Goal: Find specific page/section: Find specific page/section

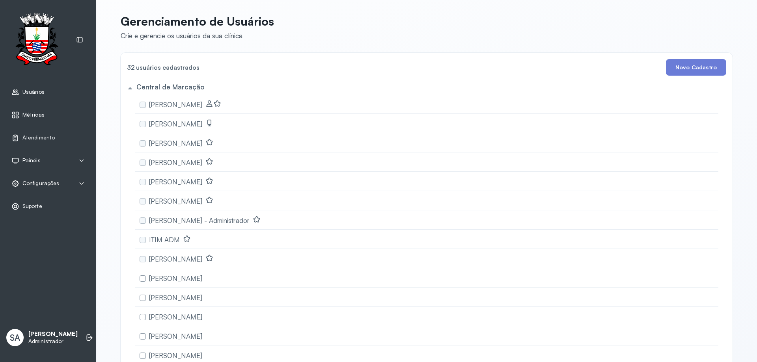
click at [49, 180] on span "Configurações" at bounding box center [40, 183] width 37 height 7
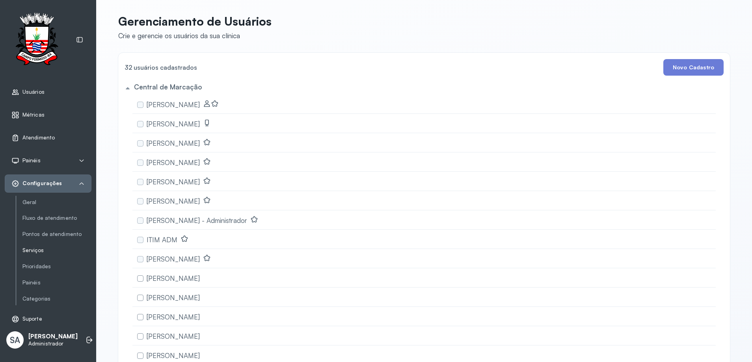
click at [45, 251] on link "Serviços" at bounding box center [56, 250] width 69 height 7
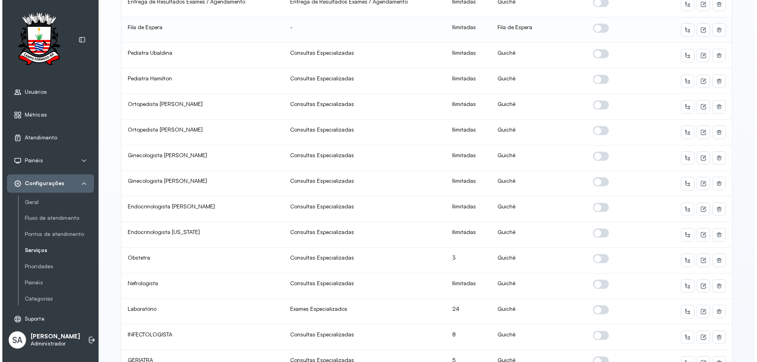
scroll to position [355, 0]
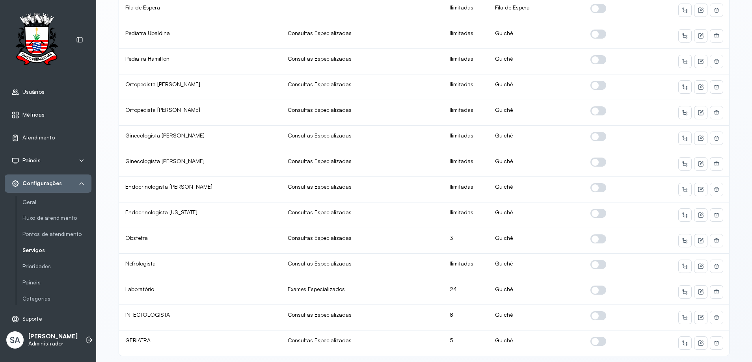
click at [49, 137] on span "Atendimento" at bounding box center [38, 137] width 32 height 7
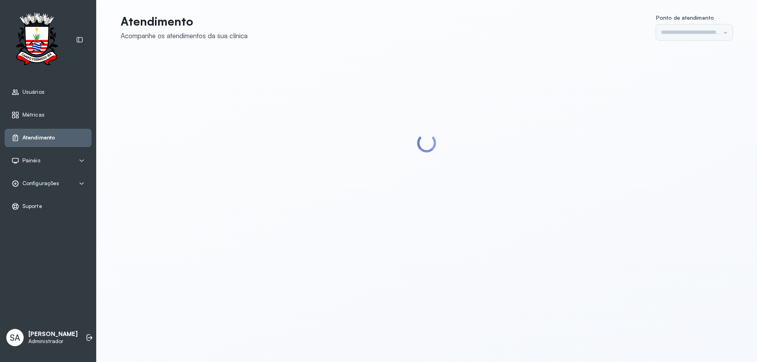
type input "******"
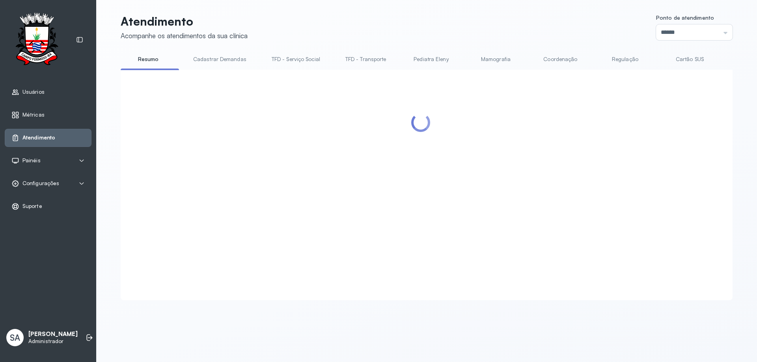
click at [545, 57] on link "Coordenação" at bounding box center [559, 59] width 55 height 13
